Goal: Transaction & Acquisition: Purchase product/service

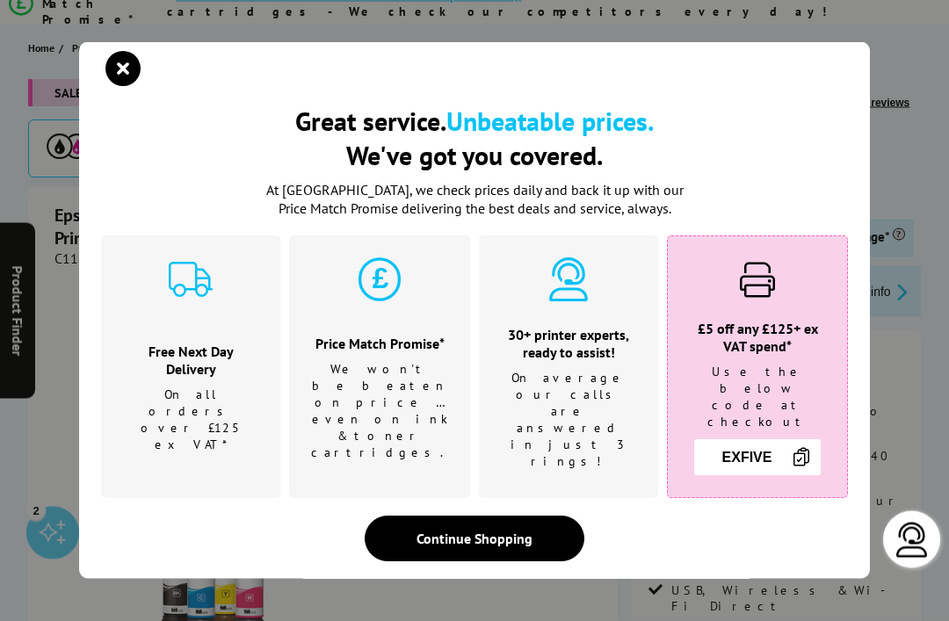
scroll to position [198, 0]
click at [122, 86] on icon "close modal" at bounding box center [122, 68] width 35 height 35
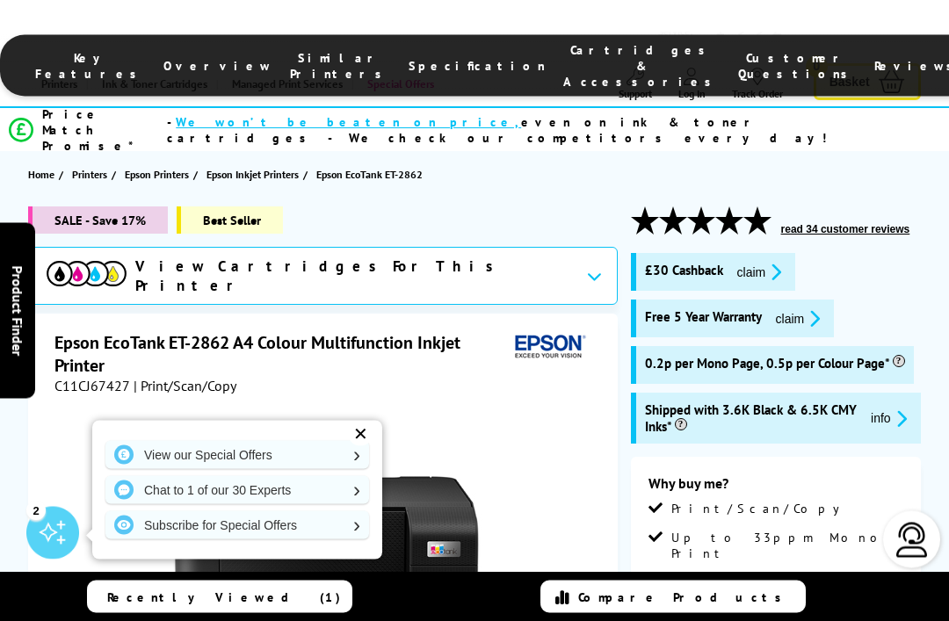
scroll to position [0, 0]
